Goal: Information Seeking & Learning: Learn about a topic

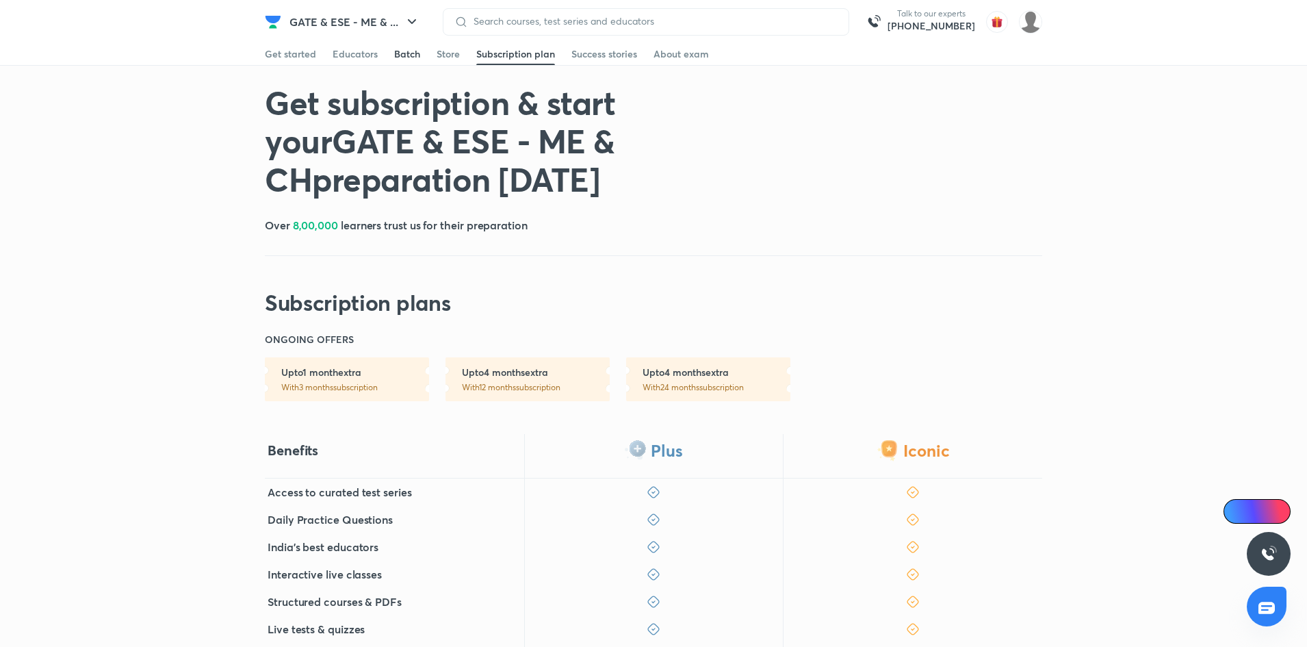
click at [402, 52] on div "Batch" at bounding box center [407, 54] width 26 height 14
click at [277, 25] on img at bounding box center [273, 22] width 16 height 16
click at [413, 55] on div "Batch" at bounding box center [407, 54] width 26 height 14
click at [406, 50] on div "Batch" at bounding box center [407, 54] width 26 height 14
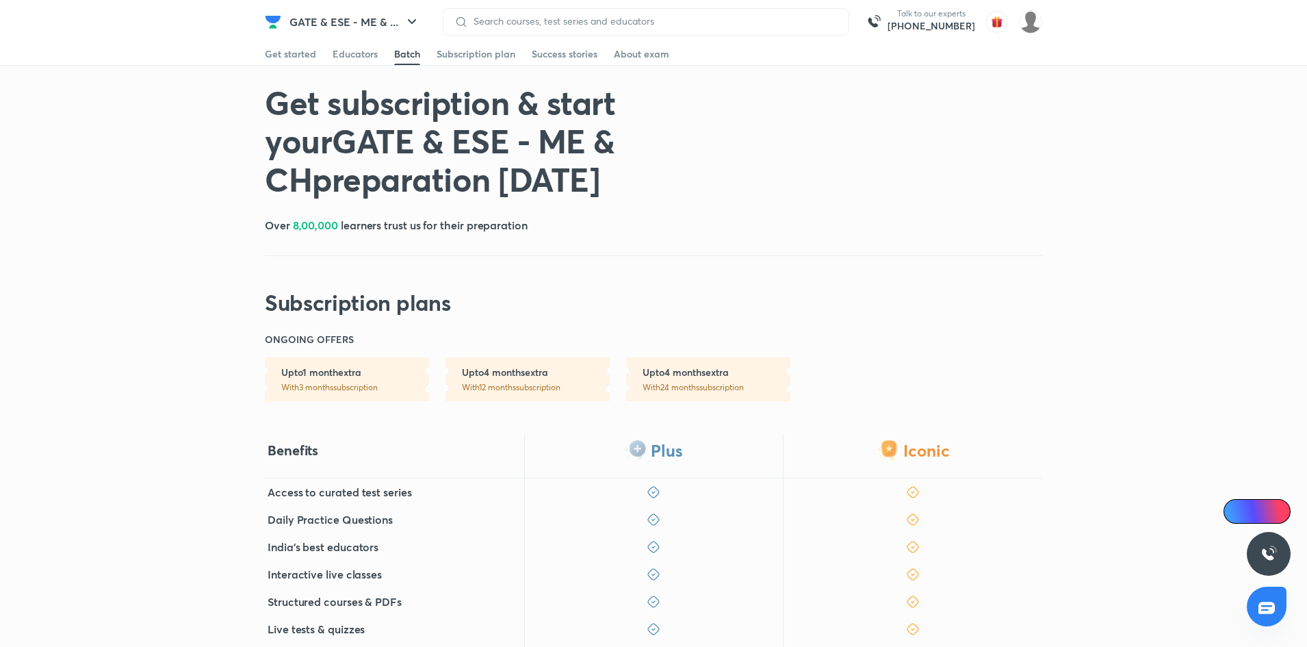
click at [406, 50] on div "Batch" at bounding box center [407, 54] width 26 height 14
click at [272, 20] on img at bounding box center [273, 22] width 16 height 16
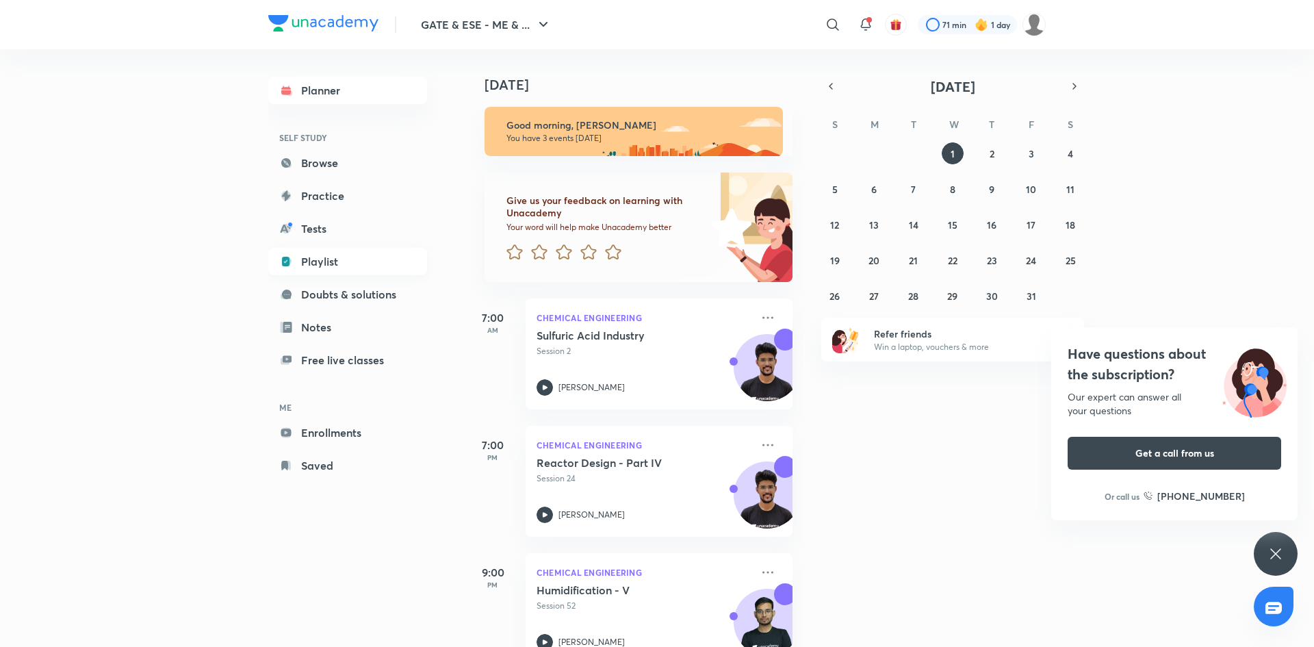
click at [319, 254] on link "Playlist" at bounding box center [347, 261] width 159 height 27
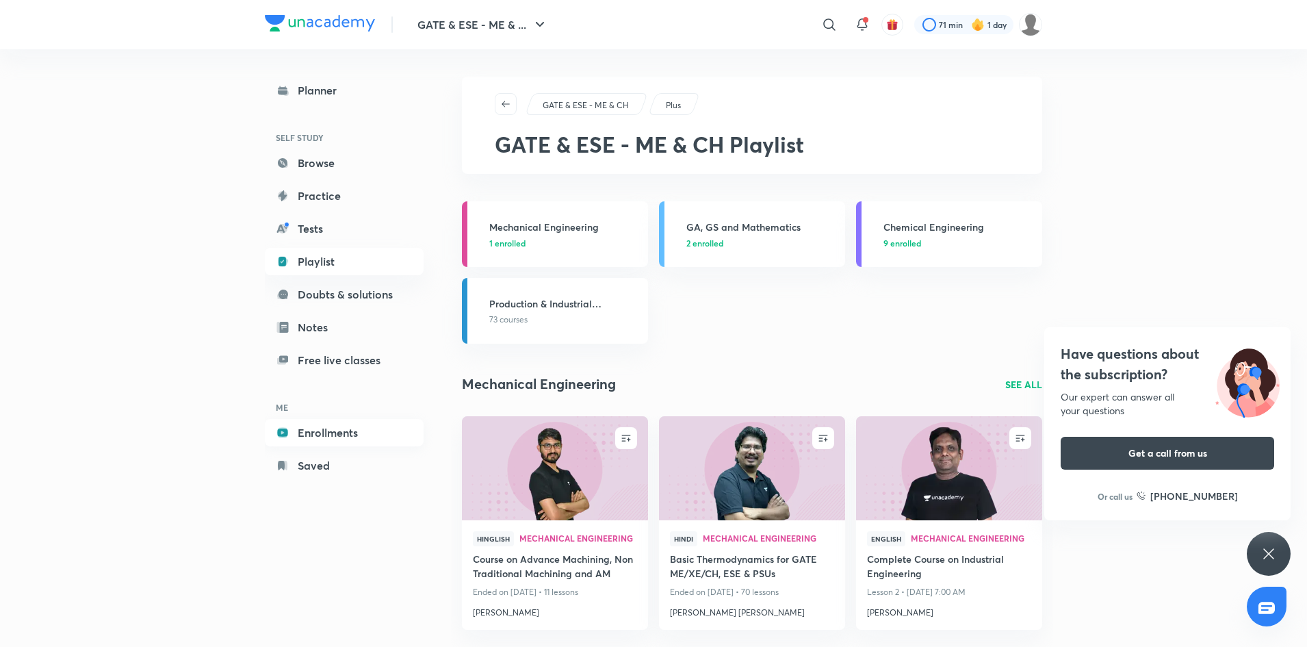
click at [322, 431] on link "Enrollments" at bounding box center [344, 432] width 159 height 27
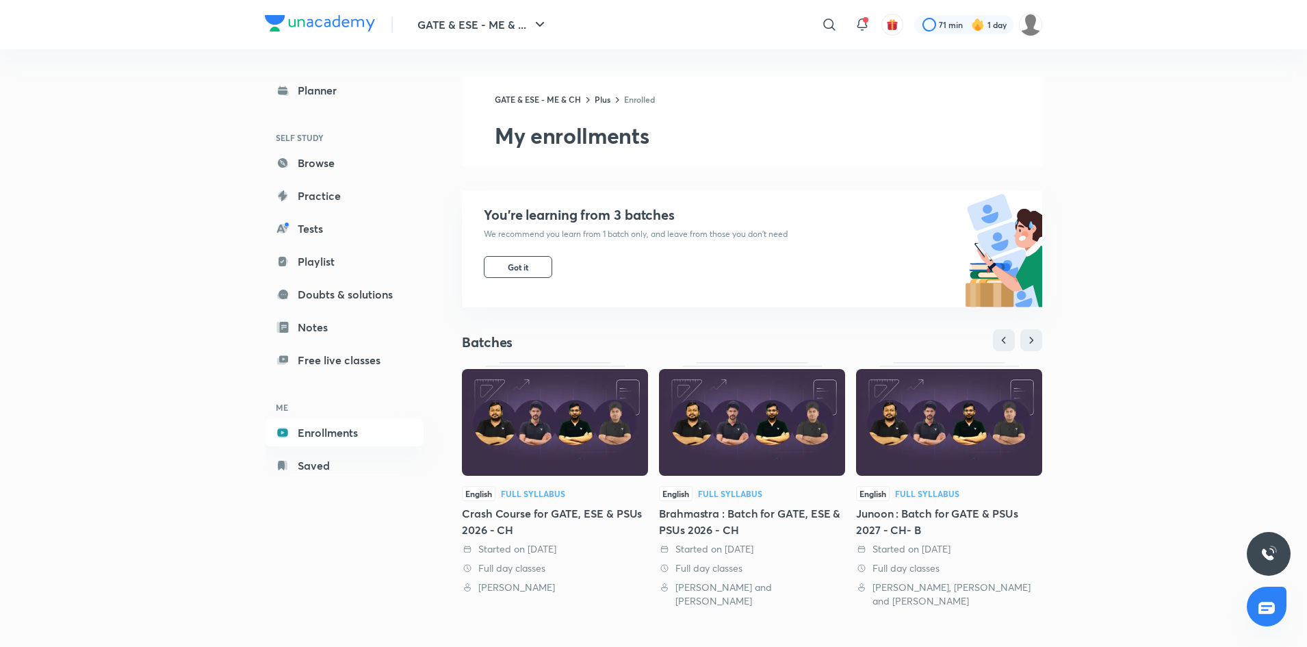
click at [522, 395] on img at bounding box center [555, 422] width 186 height 107
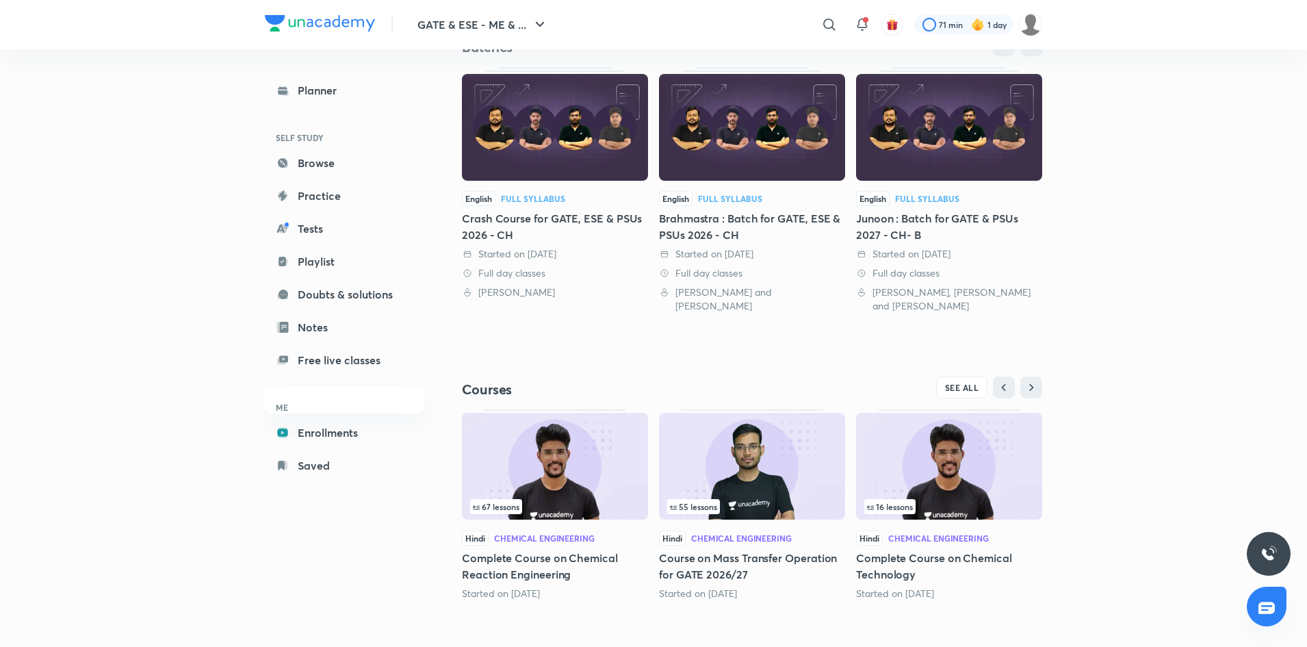
click at [950, 491] on img at bounding box center [949, 466] width 186 height 107
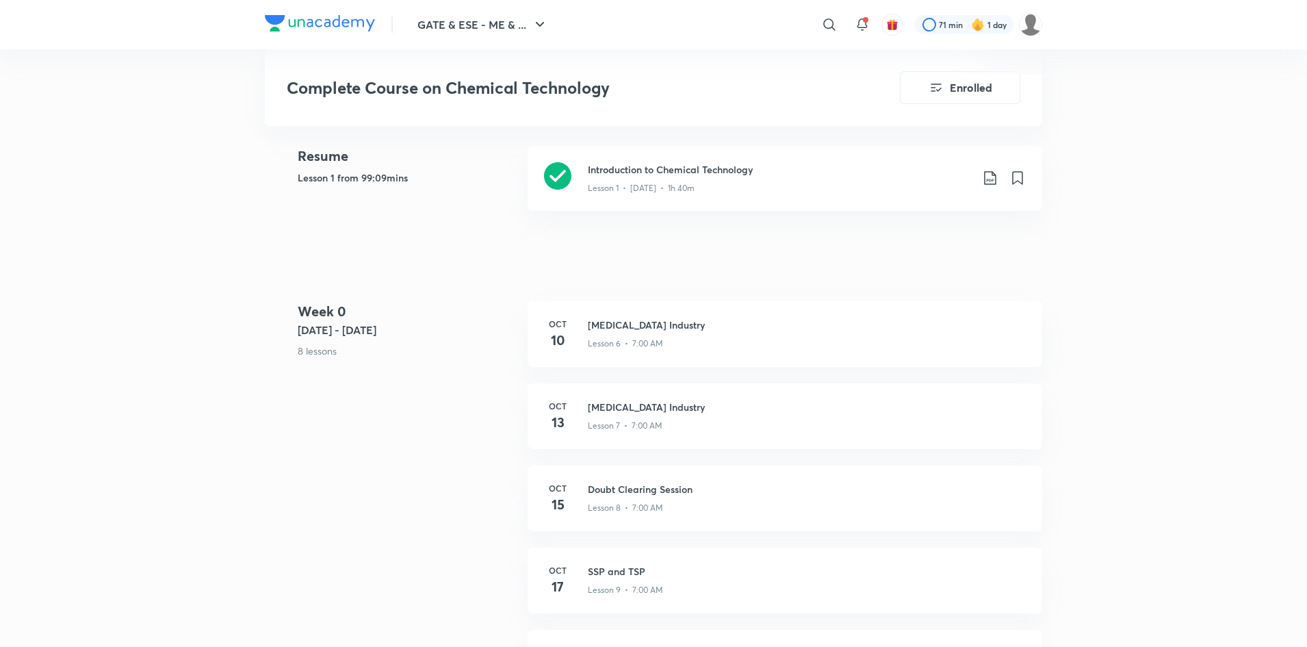
scroll to position [559, 0]
click at [750, 343] on div "Lesson 6 • 7:00 AM" at bounding box center [807, 340] width 438 height 18
click at [700, 331] on div "Lesson 6 • 7:00 AM" at bounding box center [807, 340] width 438 height 18
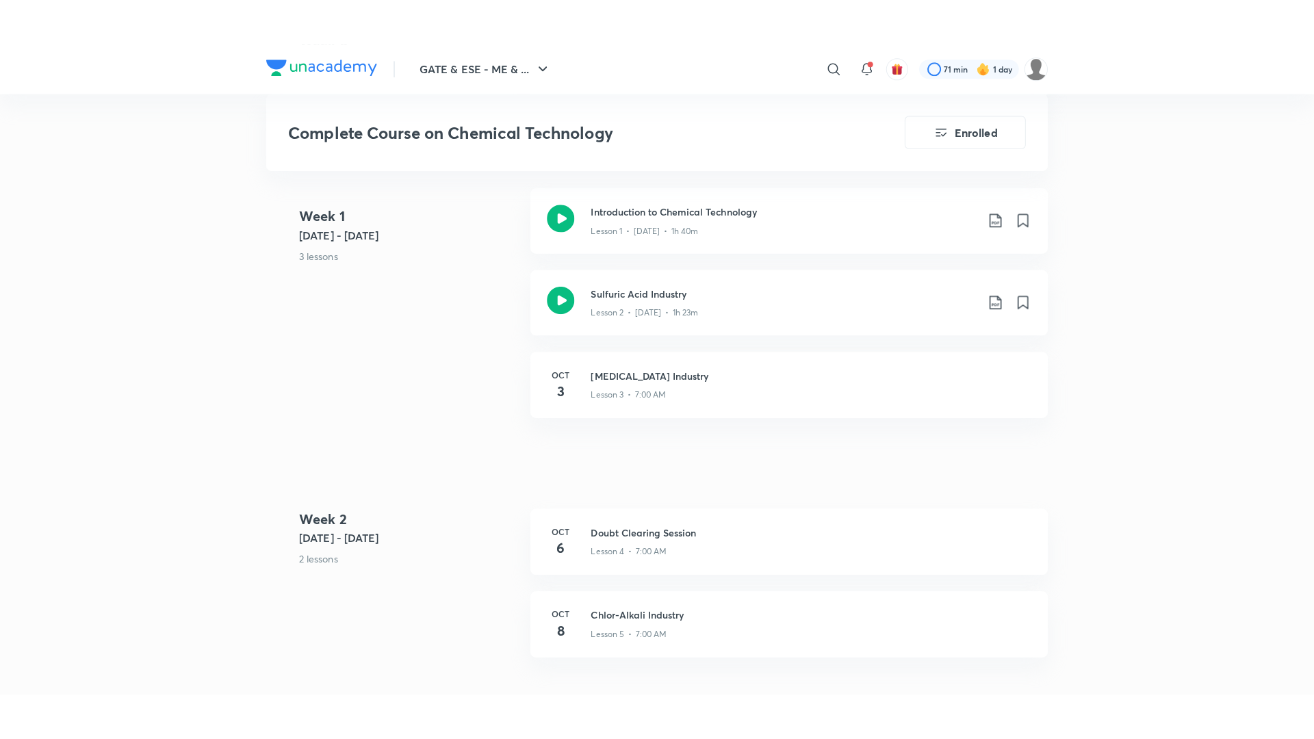
scroll to position [1448, 0]
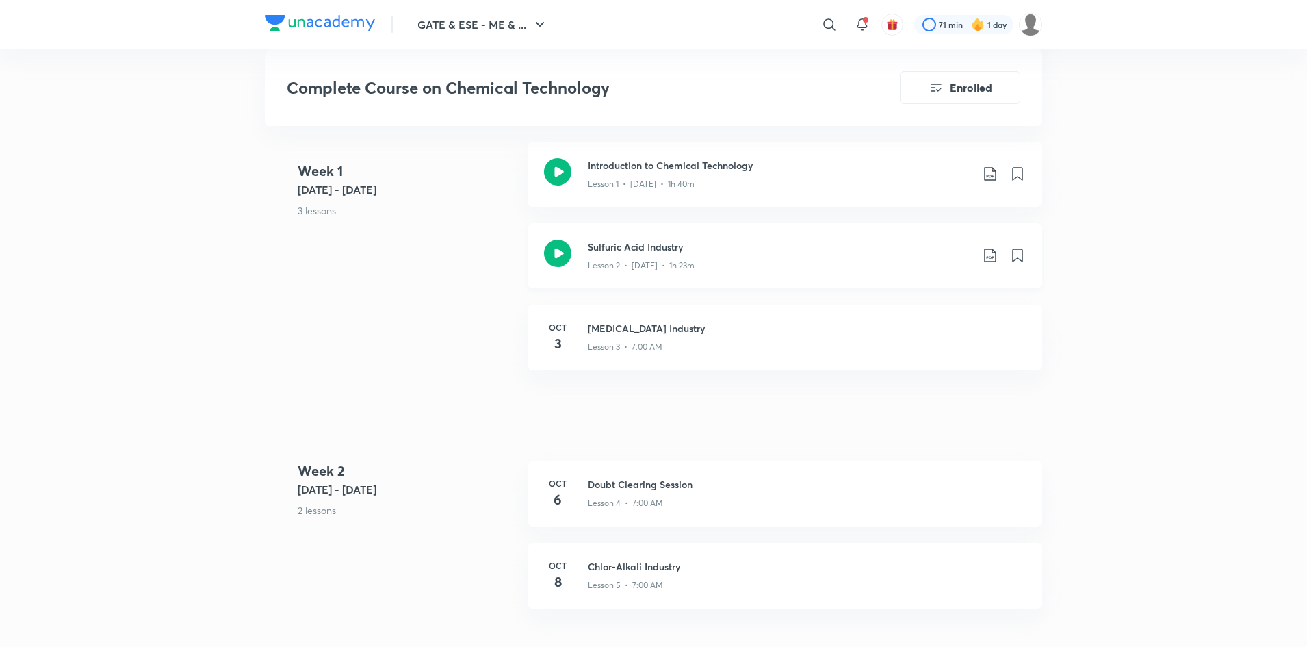
click at [642, 251] on h3 "Sulfuric Acid Industry" at bounding box center [779, 246] width 383 height 14
